Goal: Task Accomplishment & Management: Manage account settings

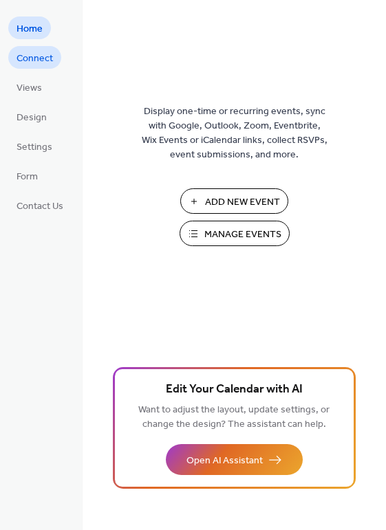
click at [43, 57] on span "Connect" at bounding box center [34, 59] width 36 height 14
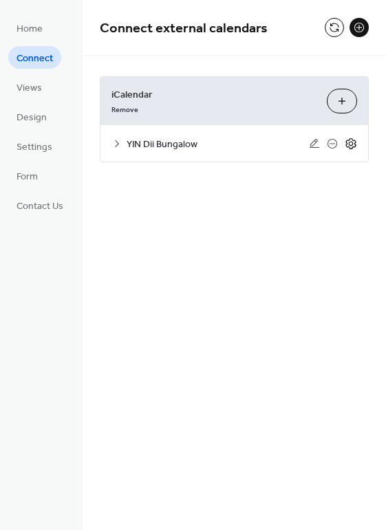
click at [347, 142] on icon at bounding box center [350, 143] width 12 height 12
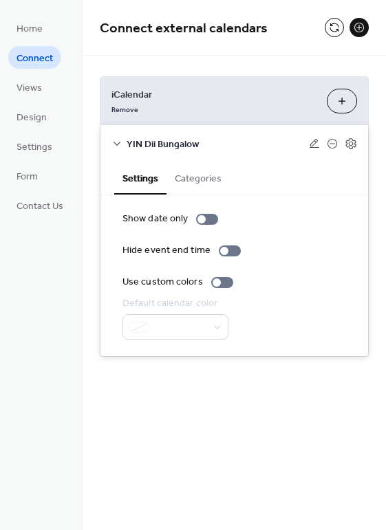
click at [342, 98] on button "Add iCalendar" at bounding box center [341, 101] width 30 height 25
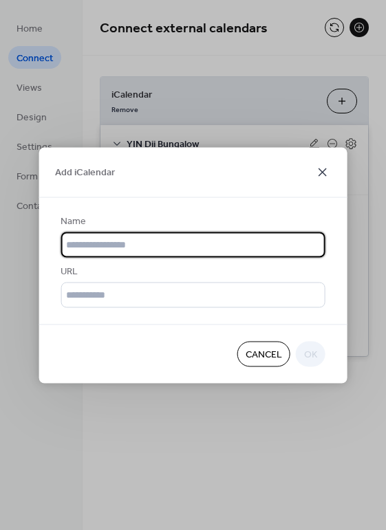
click at [320, 170] on icon at bounding box center [322, 172] width 16 height 16
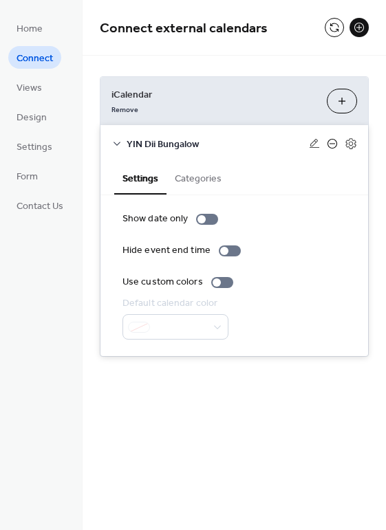
click at [332, 142] on icon at bounding box center [331, 143] width 11 height 11
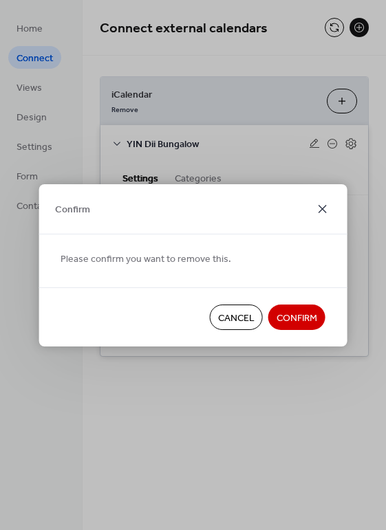
click at [322, 207] on icon at bounding box center [322, 209] width 8 height 8
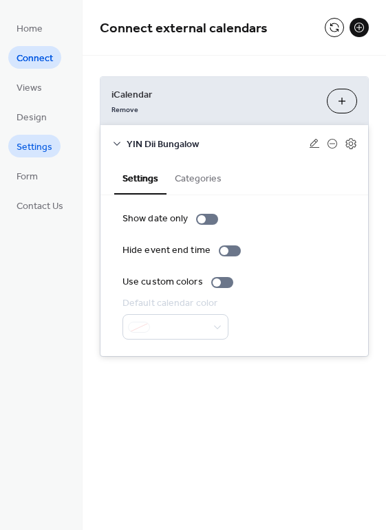
click at [38, 144] on span "Settings" at bounding box center [34, 147] width 36 height 14
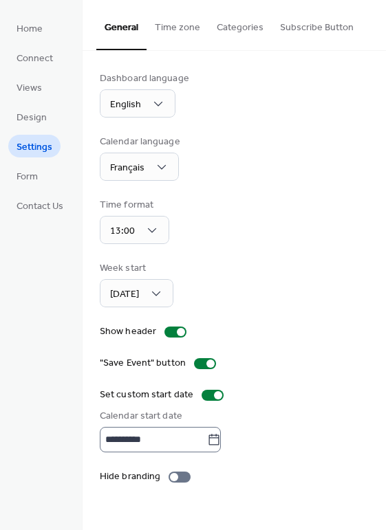
click at [221, 437] on icon at bounding box center [214, 440] width 14 height 14
click at [207, 437] on input "**********" at bounding box center [153, 439] width 107 height 25
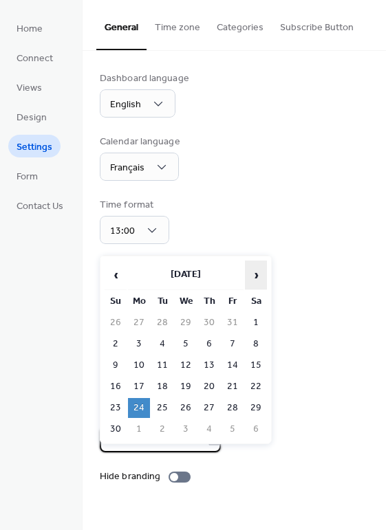
click at [254, 271] on span "›" at bounding box center [255, 274] width 21 height 27
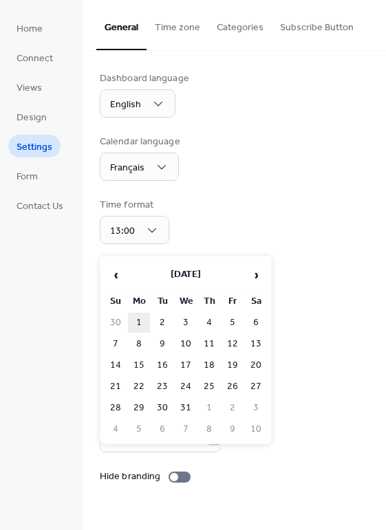
click at [139, 318] on td "1" at bounding box center [139, 323] width 22 height 20
type input "**********"
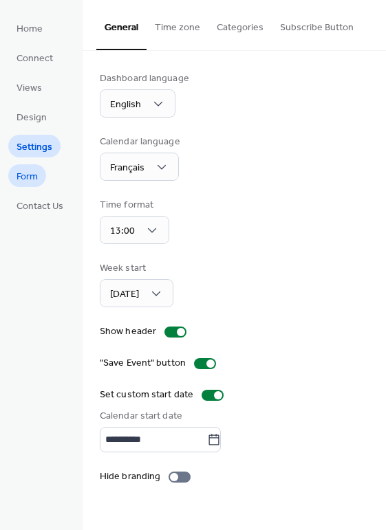
click at [27, 174] on span "Form" at bounding box center [26, 177] width 21 height 14
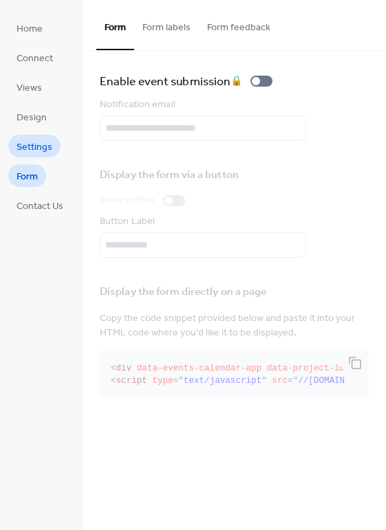
click at [32, 143] on span "Settings" at bounding box center [34, 147] width 36 height 14
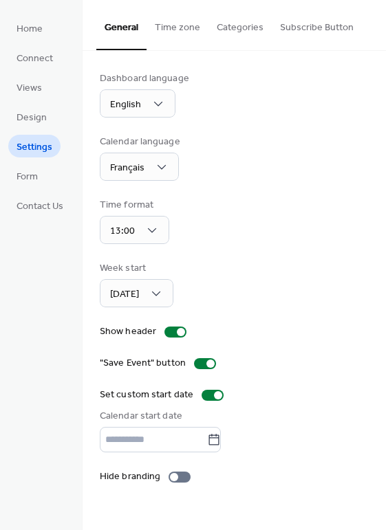
type input "**********"
click at [34, 111] on span "Design" at bounding box center [31, 118] width 30 height 14
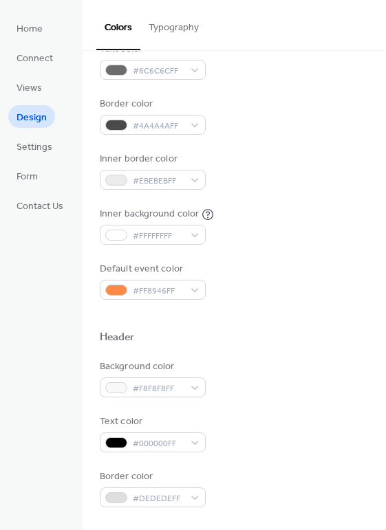
scroll to position [309, 0]
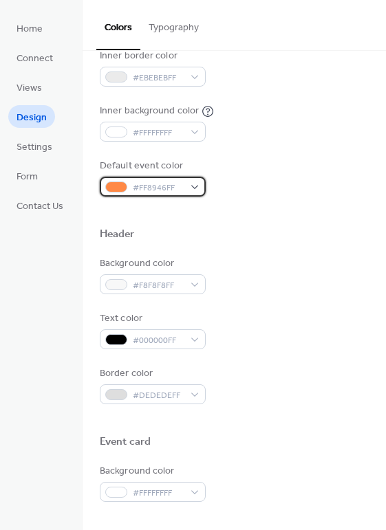
click at [194, 182] on div "#FF8946FF" at bounding box center [153, 187] width 106 height 20
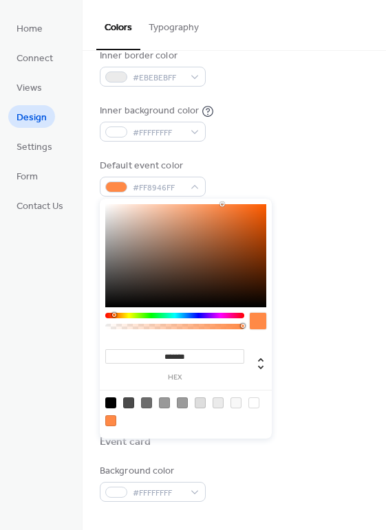
click at [297, 143] on div "Background color #FFFFFFFF Text color #6C6C6CFF Border color #4A4A4AFF Inner bo…" at bounding box center [234, 40] width 269 height 313
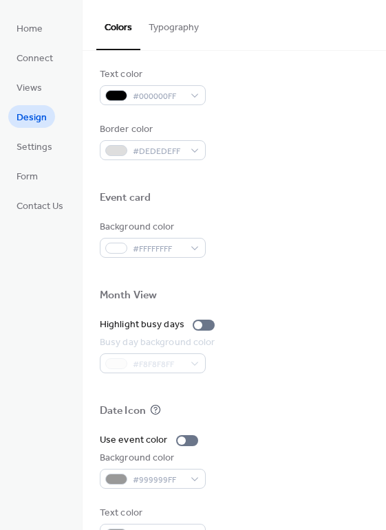
scroll to position [586, 0]
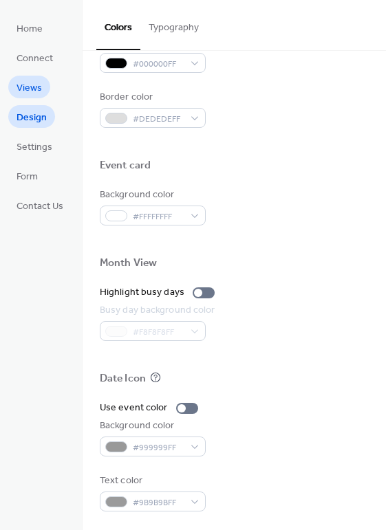
click at [32, 87] on span "Views" at bounding box center [28, 88] width 25 height 14
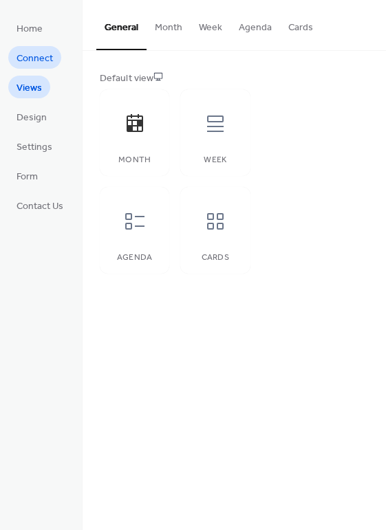
click at [36, 56] on span "Connect" at bounding box center [34, 59] width 36 height 14
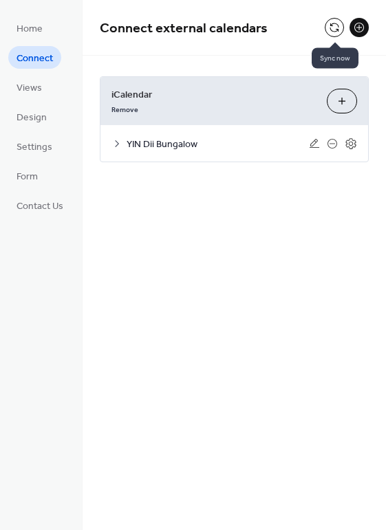
click at [332, 26] on button at bounding box center [333, 27] width 19 height 19
click at [332, 25] on button at bounding box center [333, 27] width 19 height 19
click at [335, 21] on button at bounding box center [333, 27] width 19 height 19
click at [288, 41] on span "Connect external calendars" at bounding box center [212, 28] width 225 height 27
click at [332, 25] on button at bounding box center [333, 27] width 19 height 19
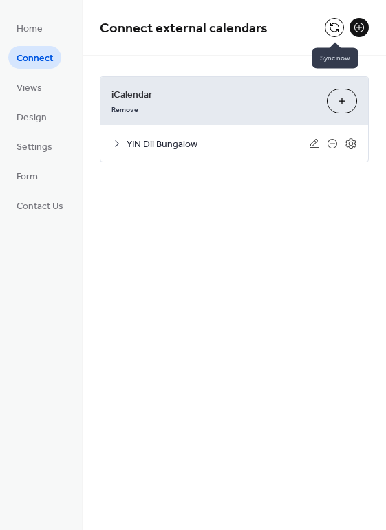
click at [331, 27] on button at bounding box center [333, 27] width 19 height 19
click at [36, 145] on span "Settings" at bounding box center [34, 147] width 36 height 14
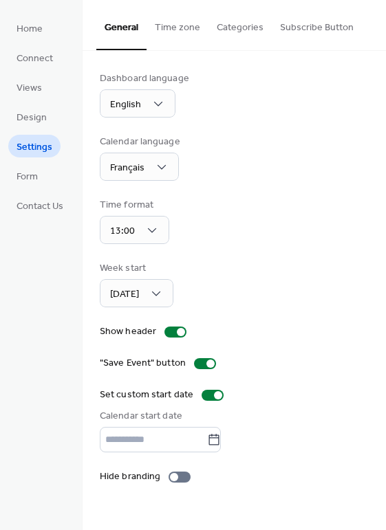
type input "**********"
click at [178, 26] on button "Time zone" at bounding box center [177, 24] width 62 height 49
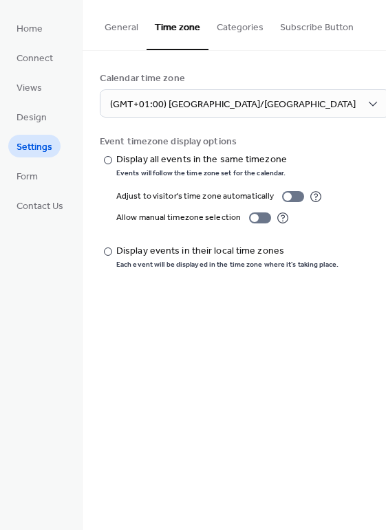
click at [236, 25] on button "Categories" at bounding box center [239, 24] width 63 height 49
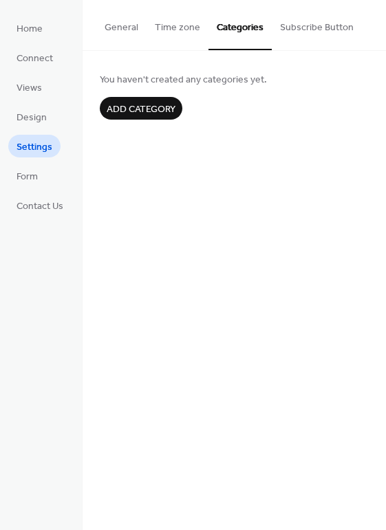
click at [296, 25] on button "Subscribe Button" at bounding box center [316, 24] width 90 height 49
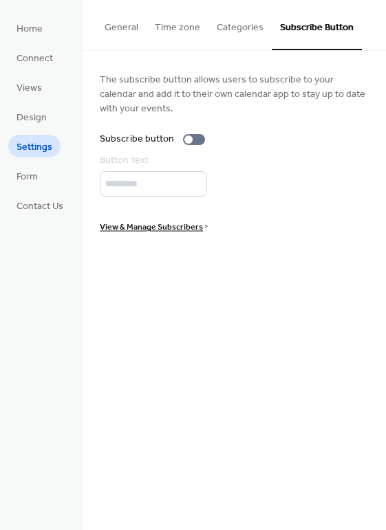
click at [124, 25] on button "General" at bounding box center [121, 24] width 50 height 49
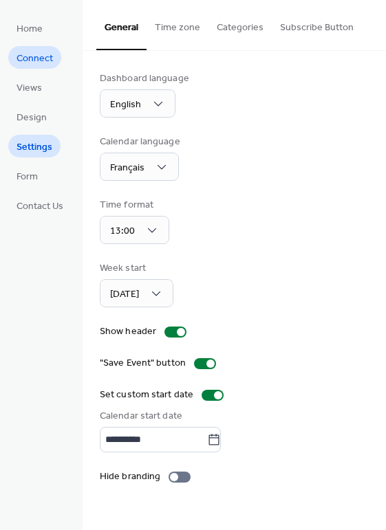
click at [32, 58] on span "Connect" at bounding box center [34, 59] width 36 height 14
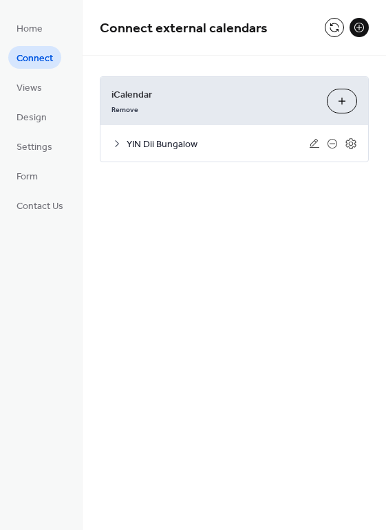
click at [177, 142] on span "YIN Dii Bungalow" at bounding box center [217, 144] width 182 height 14
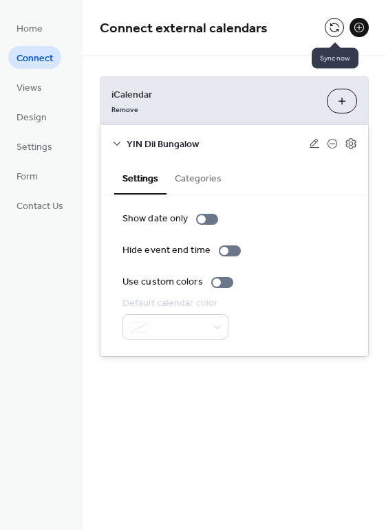
click at [334, 24] on button at bounding box center [333, 27] width 19 height 19
click at [38, 143] on span "Settings" at bounding box center [34, 147] width 36 height 14
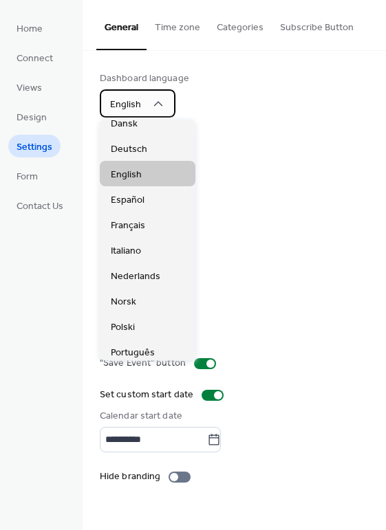
scroll to position [103, 0]
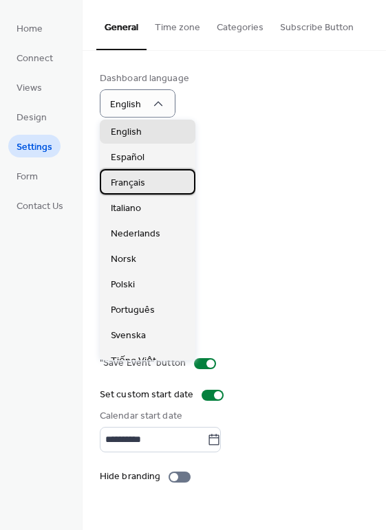
click at [133, 180] on span "Français" at bounding box center [128, 183] width 34 height 14
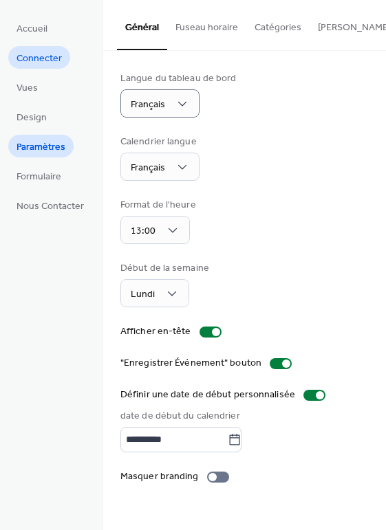
click at [49, 56] on span "Connecter" at bounding box center [38, 59] width 45 height 14
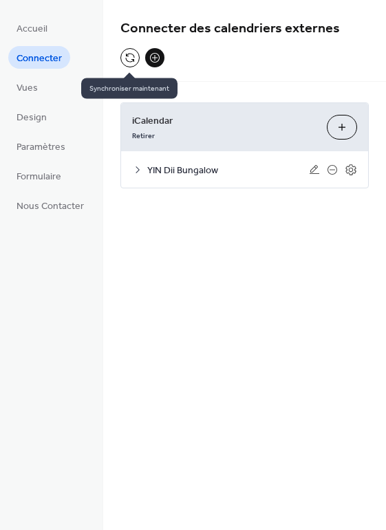
click at [126, 56] on button at bounding box center [129, 57] width 19 height 19
click at [124, 58] on button at bounding box center [129, 57] width 19 height 19
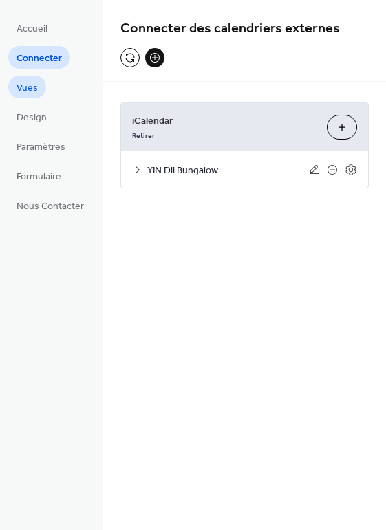
click at [30, 83] on span "Vues" at bounding box center [26, 88] width 21 height 14
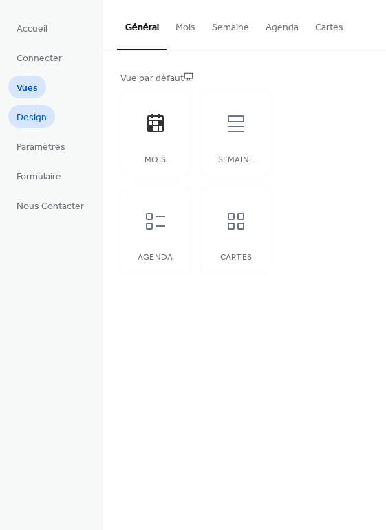
click at [35, 113] on span "Design" at bounding box center [31, 118] width 30 height 14
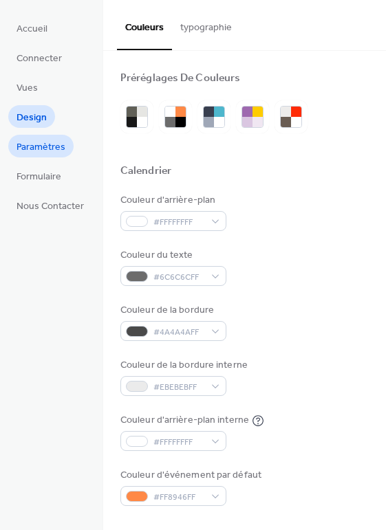
click at [38, 144] on span "Paramètres" at bounding box center [40, 147] width 49 height 14
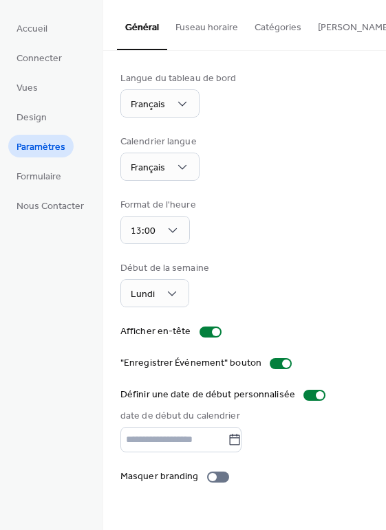
type input "**********"
click at [42, 176] on span "Formulaire" at bounding box center [38, 177] width 45 height 14
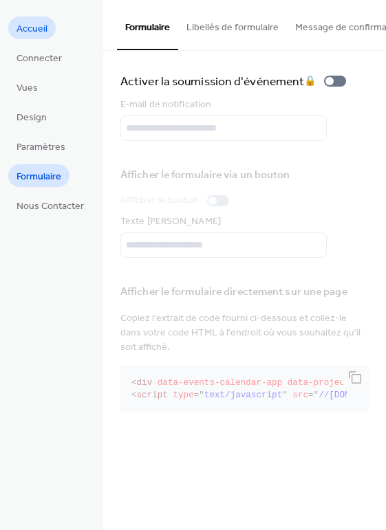
click at [39, 27] on span "Accueil" at bounding box center [31, 29] width 31 height 14
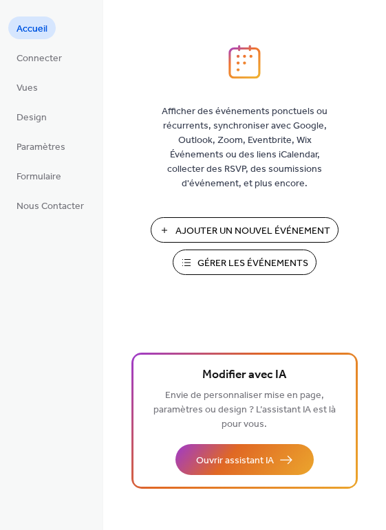
click at [238, 261] on span "Gérer les Événements" at bounding box center [252, 263] width 111 height 14
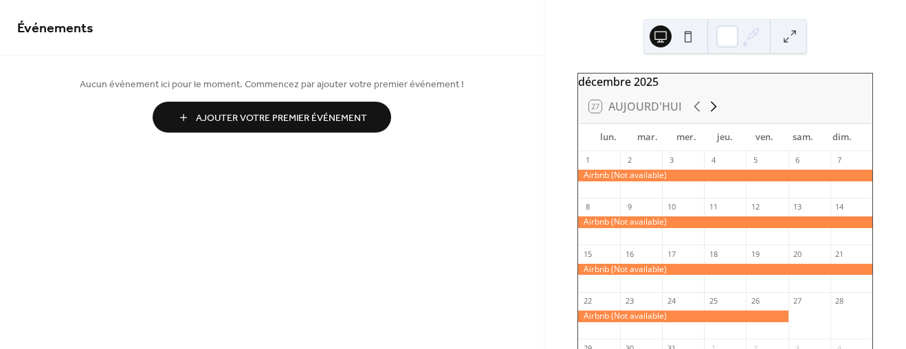
click at [716, 111] on icon at bounding box center [713, 106] width 16 height 16
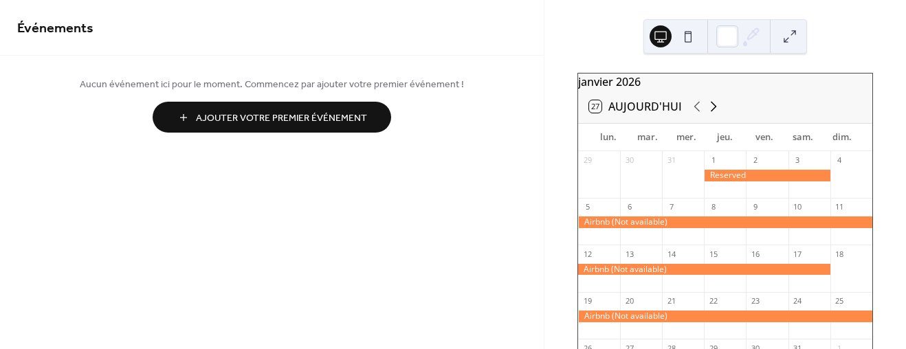
click at [713, 111] on icon at bounding box center [713, 106] width 16 height 16
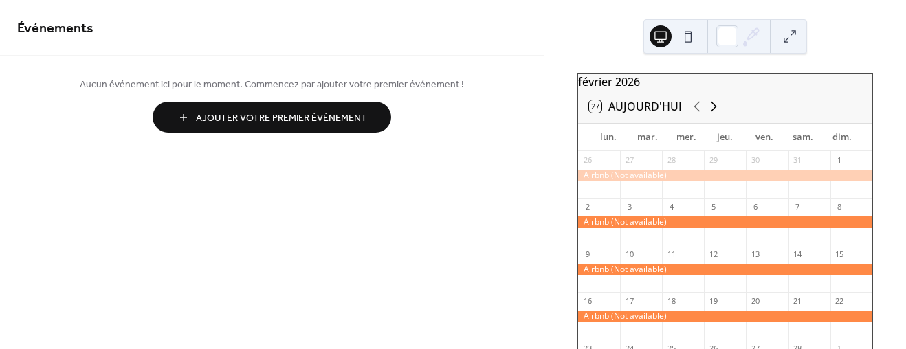
click at [713, 111] on icon at bounding box center [713, 106] width 16 height 16
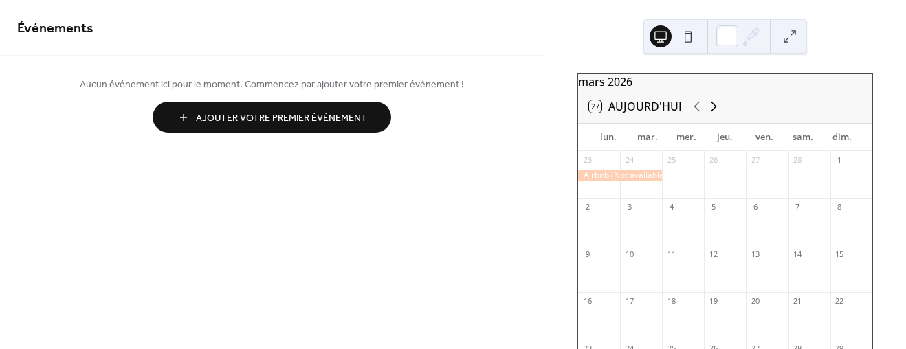
click at [708, 113] on icon at bounding box center [713, 106] width 16 height 16
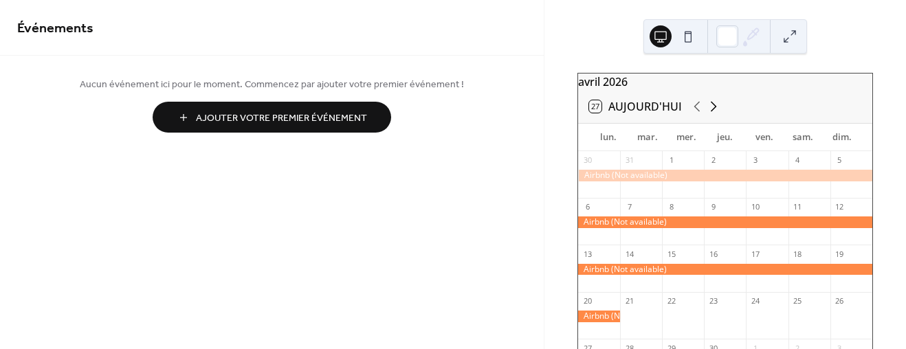
click at [708, 113] on icon at bounding box center [713, 106] width 16 height 16
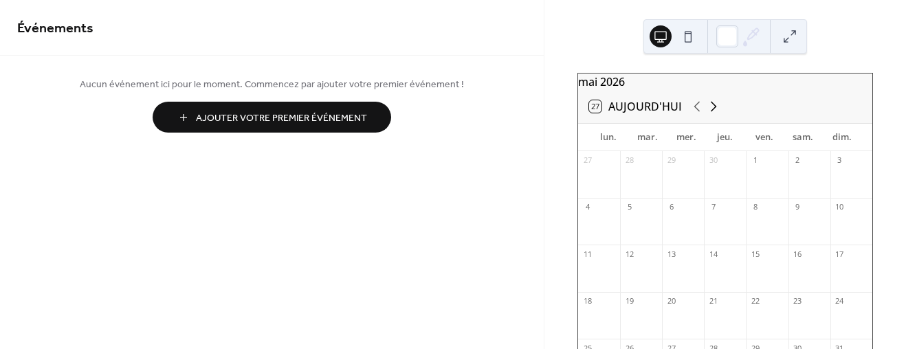
click at [708, 113] on icon at bounding box center [713, 106] width 16 height 16
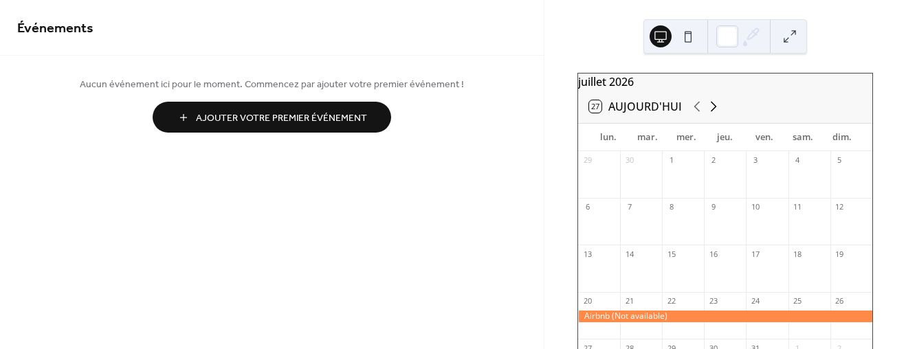
click at [708, 113] on icon at bounding box center [713, 106] width 16 height 16
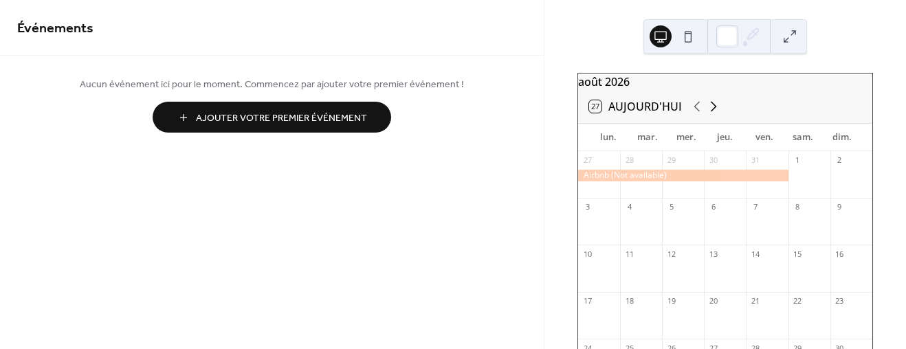
click at [708, 113] on icon at bounding box center [713, 106] width 16 height 16
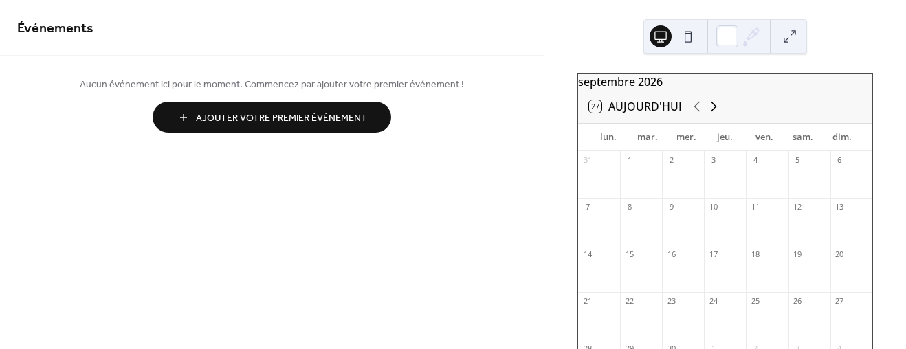
click at [708, 113] on icon at bounding box center [713, 106] width 16 height 16
